Goal: Task Accomplishment & Management: Complete application form

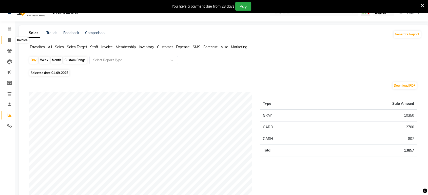
click at [8, 42] on icon at bounding box center [9, 40] width 3 height 4
select select "6419"
select select "service"
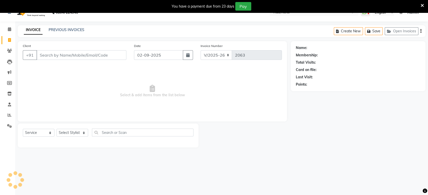
scroll to position [12, 0]
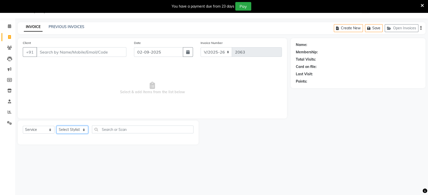
click at [72, 132] on select "Select Stylist ankit [PERSON_NAME] Foram [PERSON_NAME] [PERSON_NAME] [PERSON_NA…" at bounding box center [72, 130] width 32 height 8
select select "61692"
click at [56, 126] on select "Select Stylist ankit [PERSON_NAME] Foram [PERSON_NAME] [PERSON_NAME] [PERSON_NA…" at bounding box center [72, 130] width 32 height 8
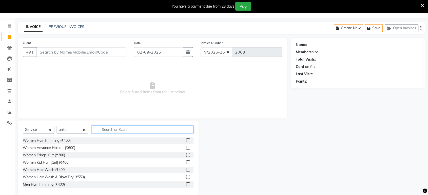
click at [118, 130] on input "text" at bounding box center [143, 130] width 102 height 8
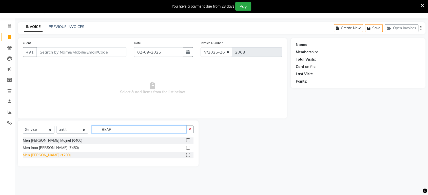
type input "BEAR"
click at [33, 155] on div "Men [PERSON_NAME] (₹200)" at bounding box center [47, 155] width 48 height 5
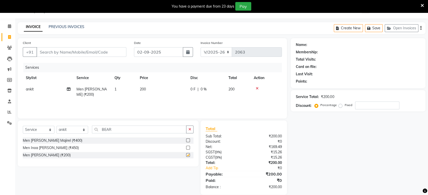
checkbox input "false"
click at [49, 50] on input "Client" at bounding box center [81, 52] width 90 height 10
type input "W"
type input "0"
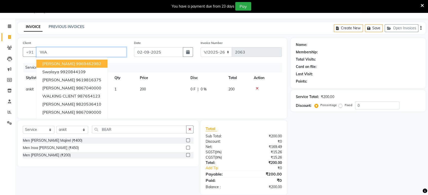
type input "W"
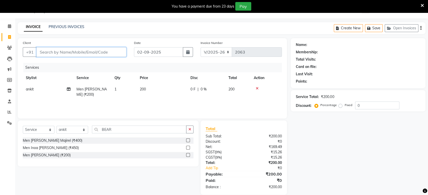
click at [52, 52] on input "Client" at bounding box center [81, 52] width 90 height 10
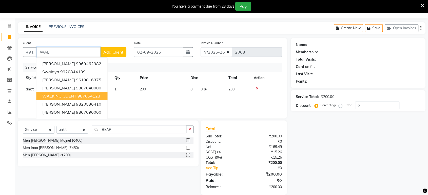
click at [57, 96] on span "WALKING CLIENT" at bounding box center [59, 96] width 34 height 5
type input "987654123"
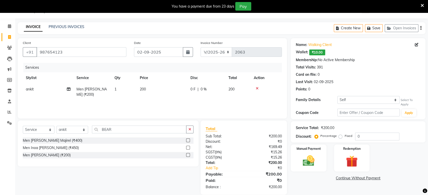
scroll to position [19, 0]
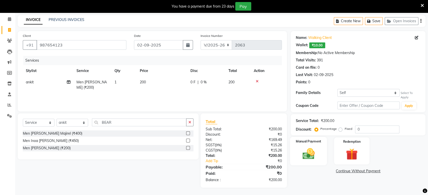
click at [303, 158] on img at bounding box center [308, 154] width 20 height 14
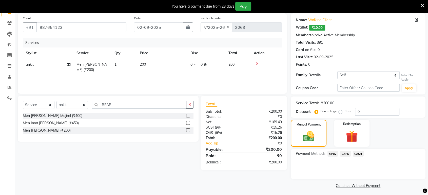
scroll to position [39, 0]
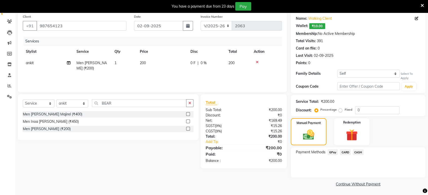
click at [330, 152] on span "GPay" at bounding box center [332, 153] width 10 height 6
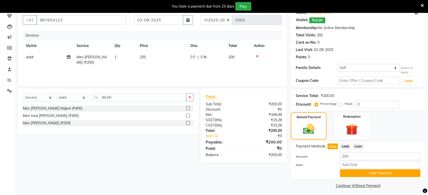
scroll to position [46, 0]
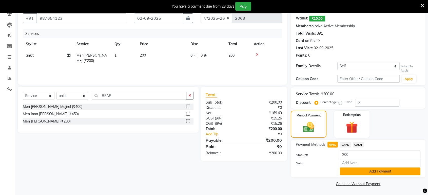
click at [345, 173] on button "Add Payment" at bounding box center [380, 172] width 80 height 8
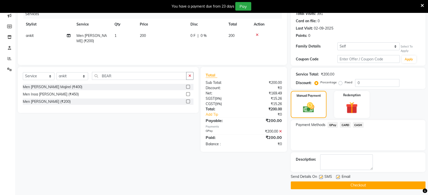
scroll to position [67, 0]
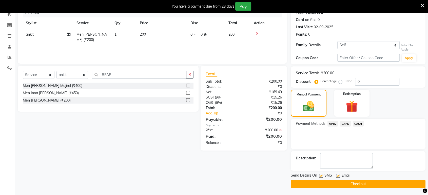
click at [321, 177] on label at bounding box center [321, 176] width 4 height 4
click at [321, 177] on input "checkbox" at bounding box center [320, 176] width 3 height 3
checkbox input "false"
drag, startPoint x: 338, startPoint y: 175, endPoint x: 337, endPoint y: 180, distance: 5.4
click at [338, 177] on label at bounding box center [338, 176] width 4 height 4
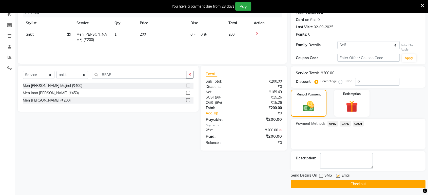
click at [338, 177] on input "checkbox" at bounding box center [337, 176] width 3 height 3
checkbox input "false"
click at [336, 182] on button "Checkout" at bounding box center [358, 184] width 135 height 8
